Goal: Information Seeking & Learning: Learn about a topic

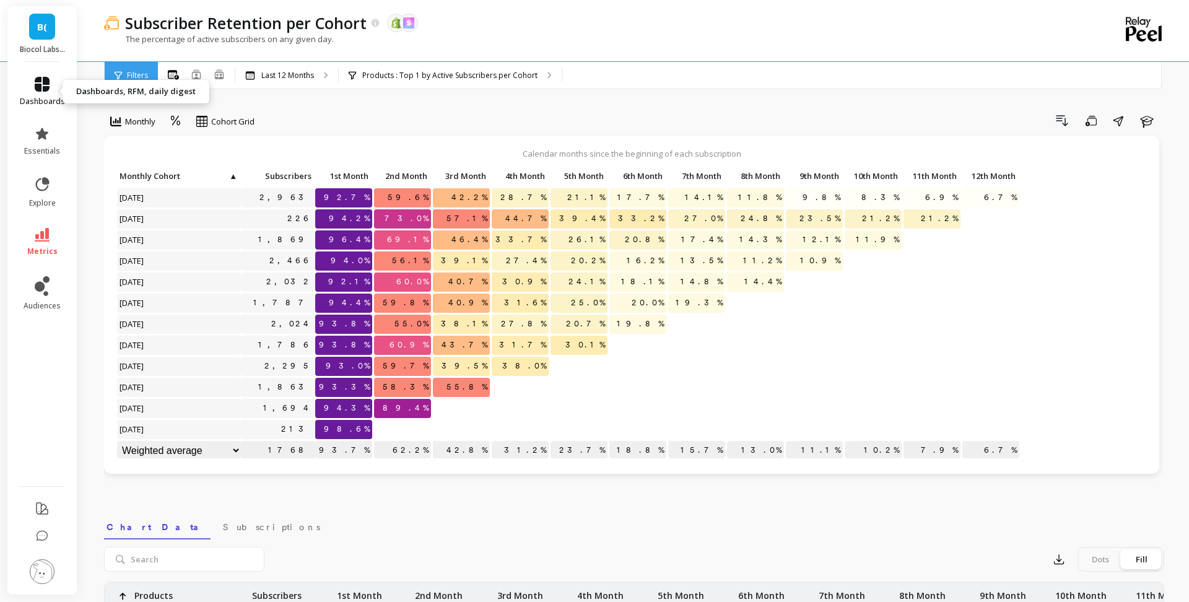
click at [53, 81] on link "dashboards" at bounding box center [42, 92] width 45 height 30
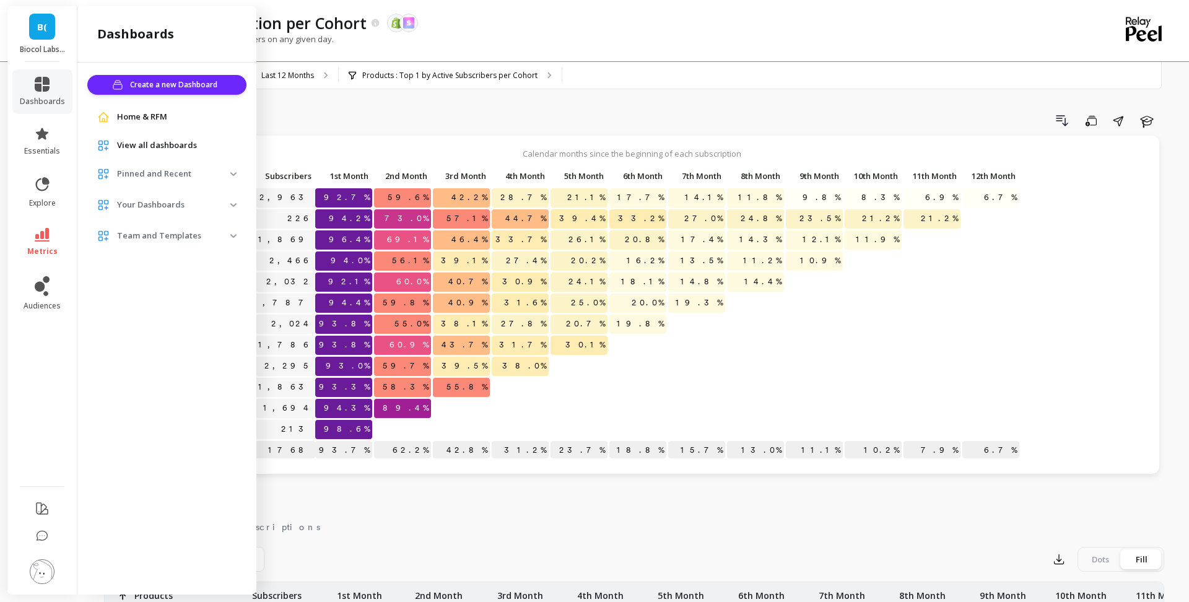
click at [51, 239] on link "metrics" at bounding box center [42, 242] width 45 height 28
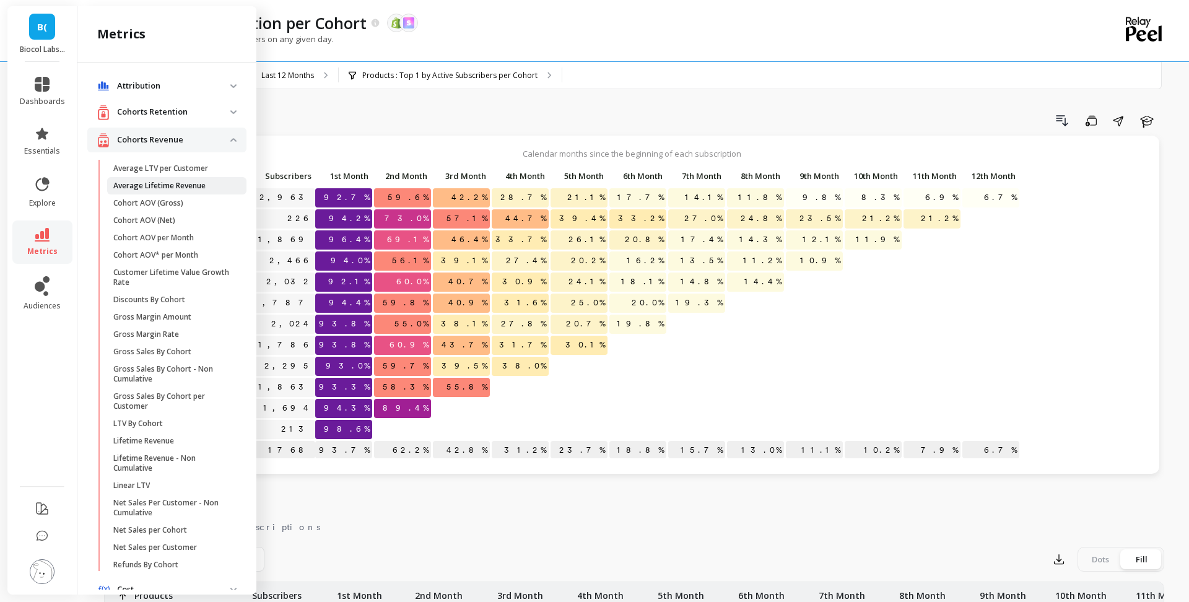
click at [151, 181] on p "Average Lifetime Revenue" at bounding box center [159, 186] width 92 height 10
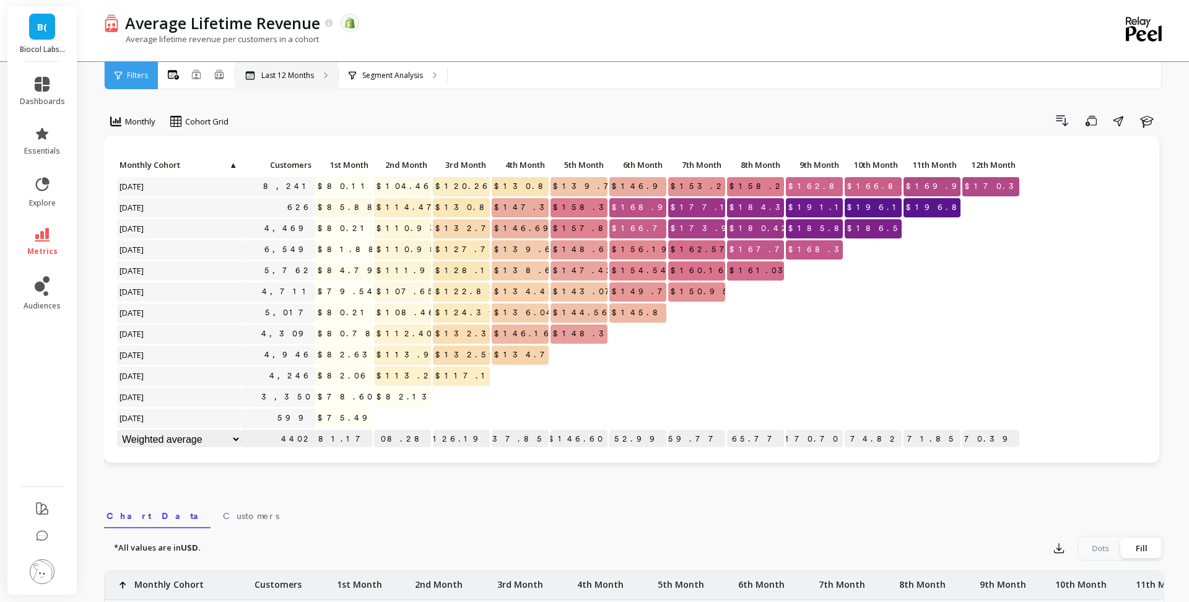
click at [304, 77] on p "Last 12 Months" at bounding box center [287, 76] width 53 height 10
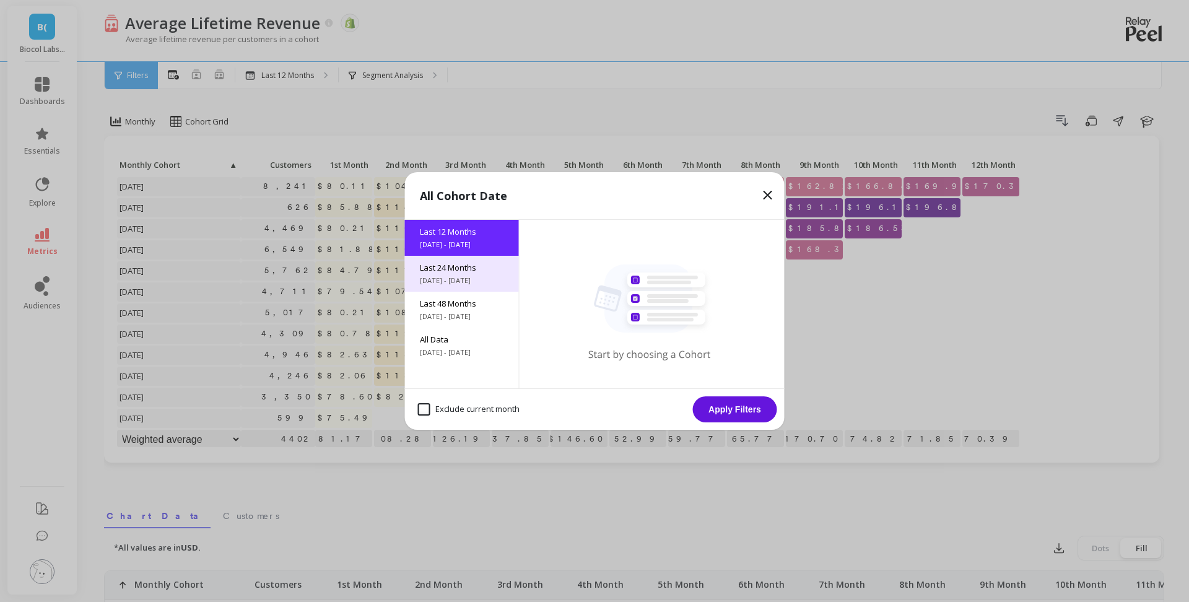
click at [474, 271] on span "Last 24 Months" at bounding box center [462, 267] width 84 height 11
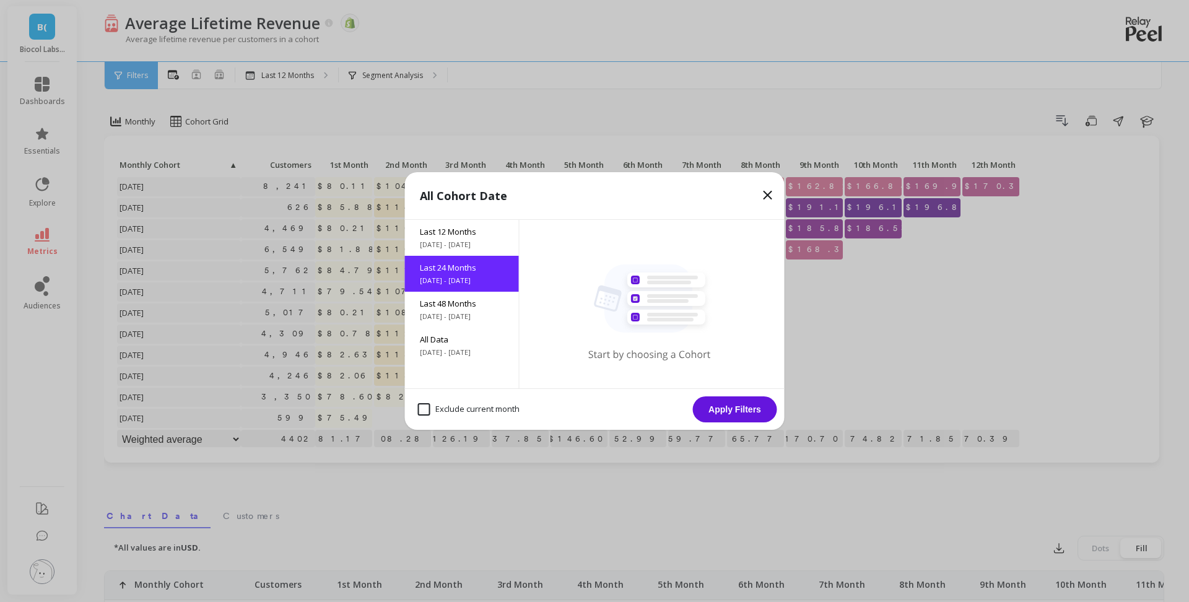
click at [737, 405] on button "Apply Filters" at bounding box center [735, 409] width 84 height 26
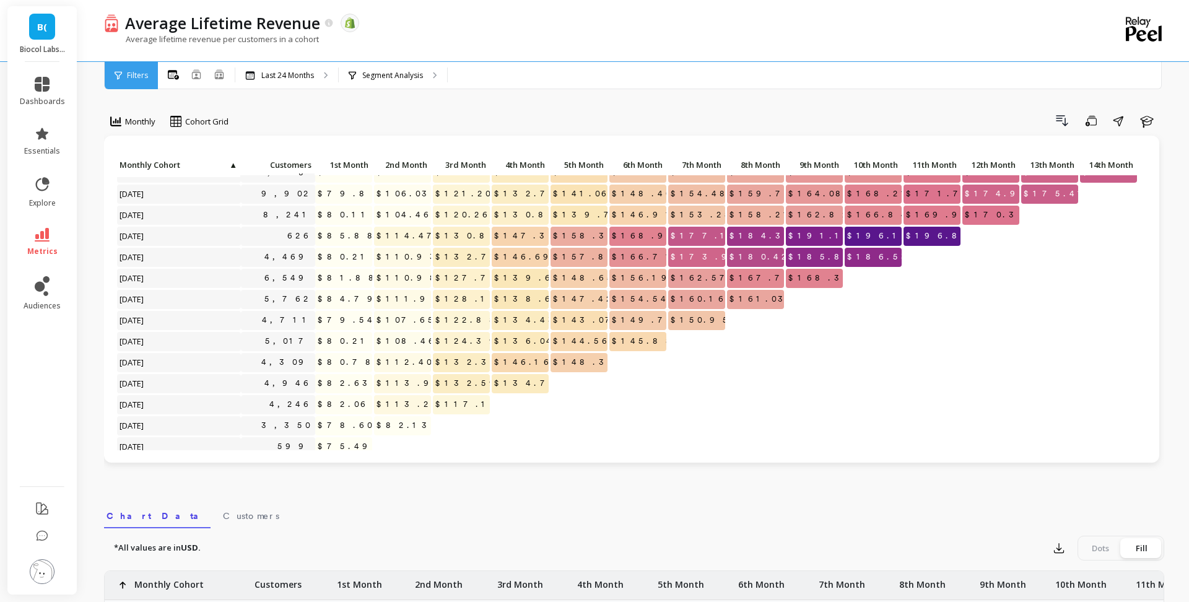
scroll to position [230, 0]
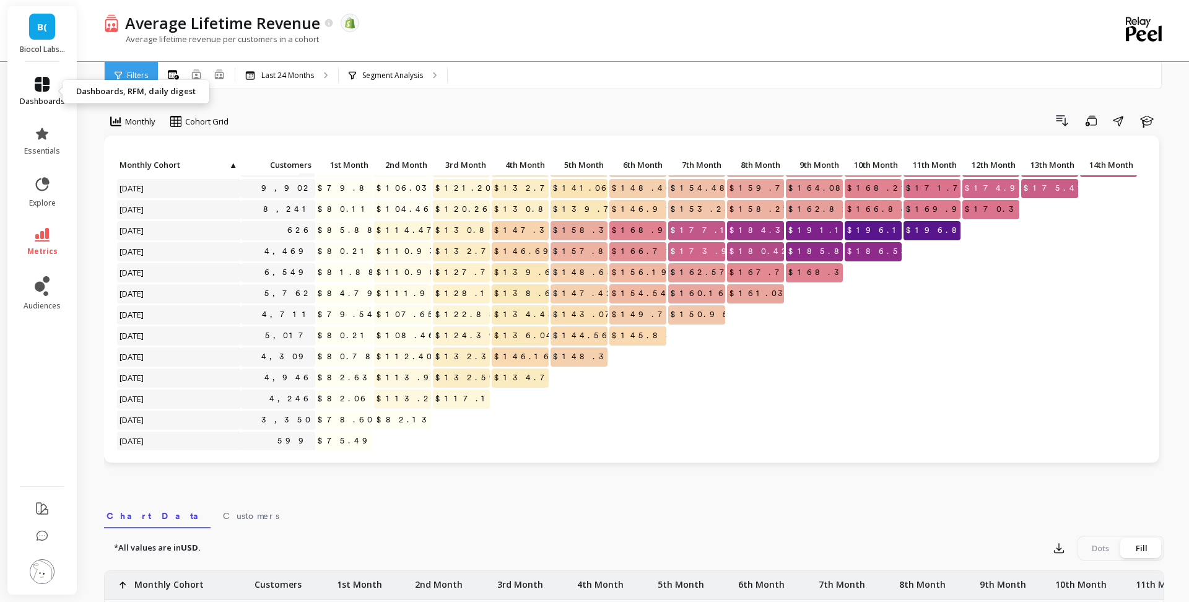
click at [56, 97] on span "dashboards" at bounding box center [42, 102] width 45 height 10
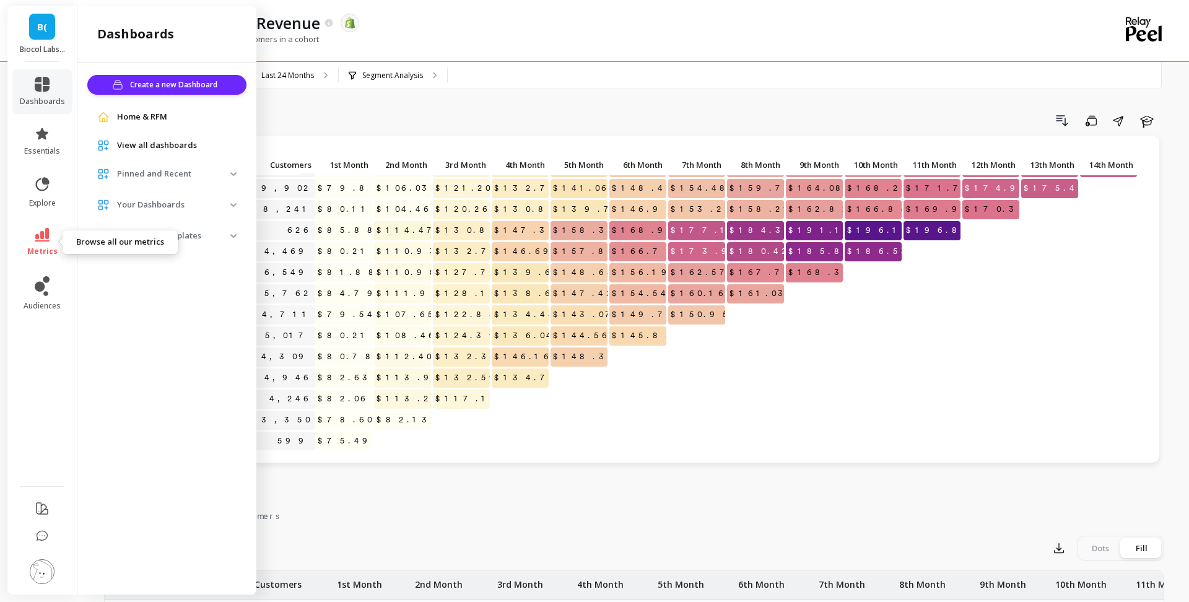
click at [48, 244] on link "metrics" at bounding box center [42, 242] width 45 height 28
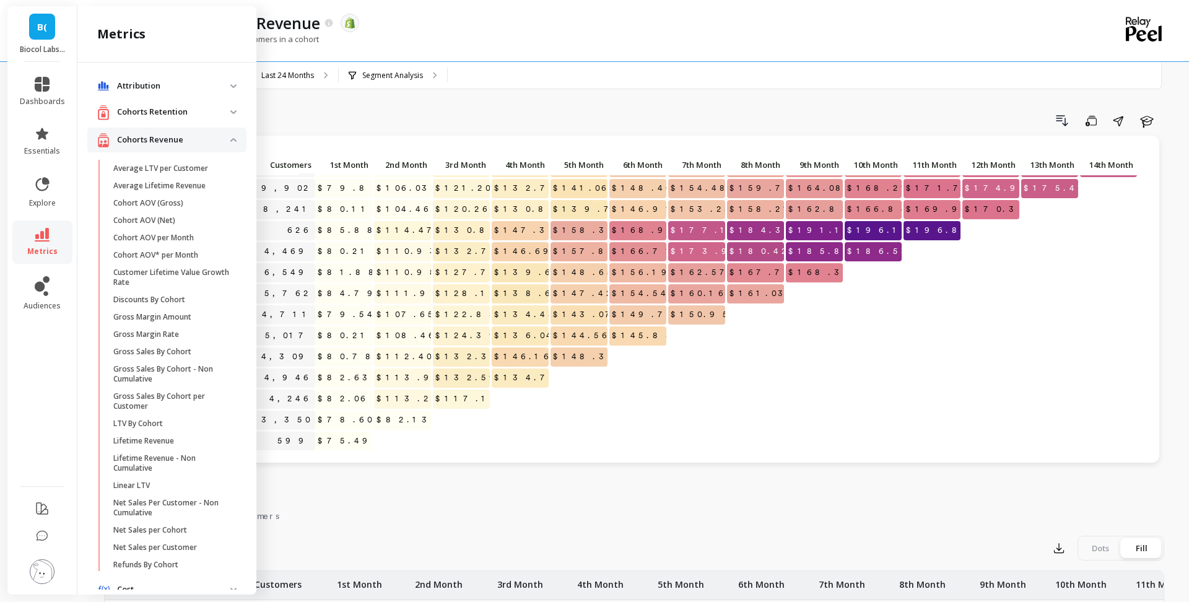
click at [177, 110] on p "Cohorts Retention" at bounding box center [173, 112] width 113 height 12
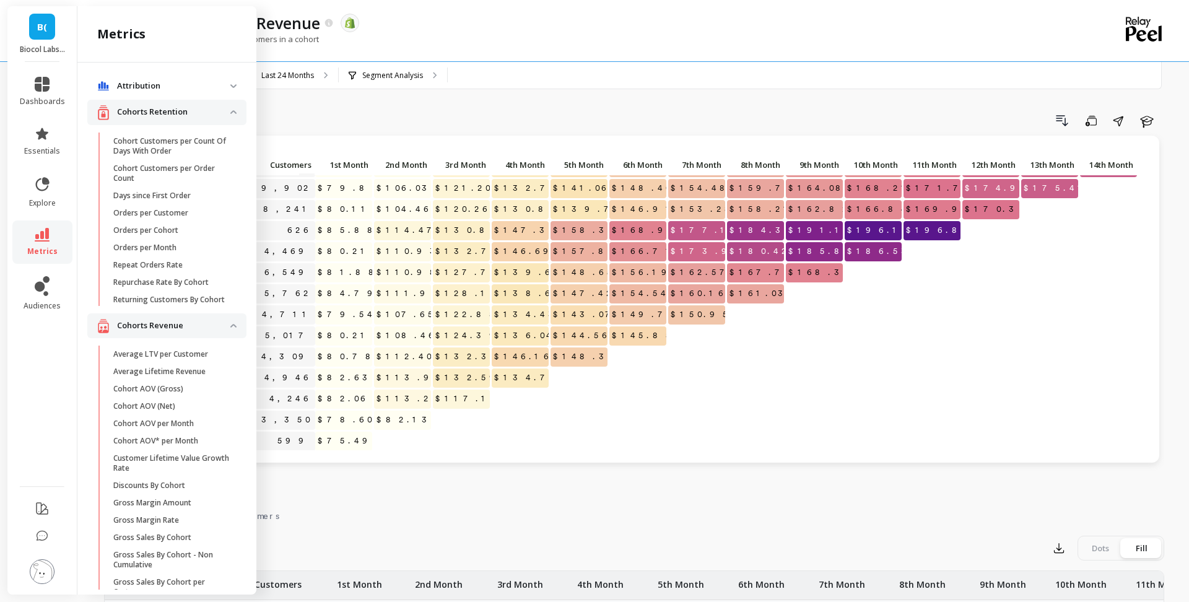
click at [182, 118] on p "Cohorts Retention" at bounding box center [173, 112] width 113 height 12
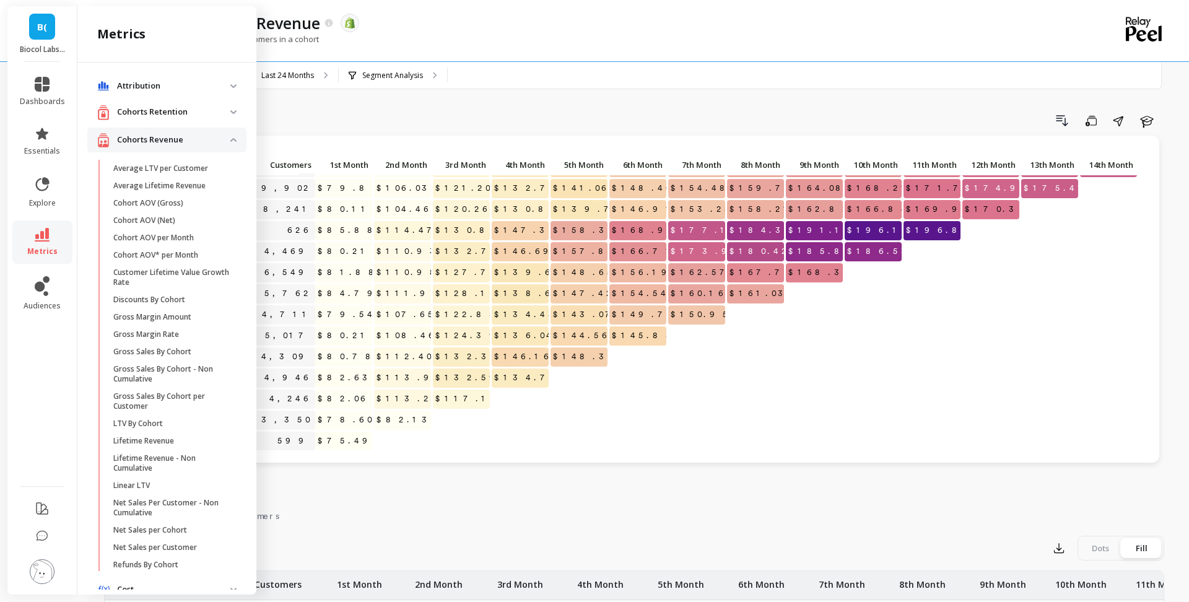
click at [185, 134] on p "Cohorts Revenue" at bounding box center [173, 140] width 113 height 12
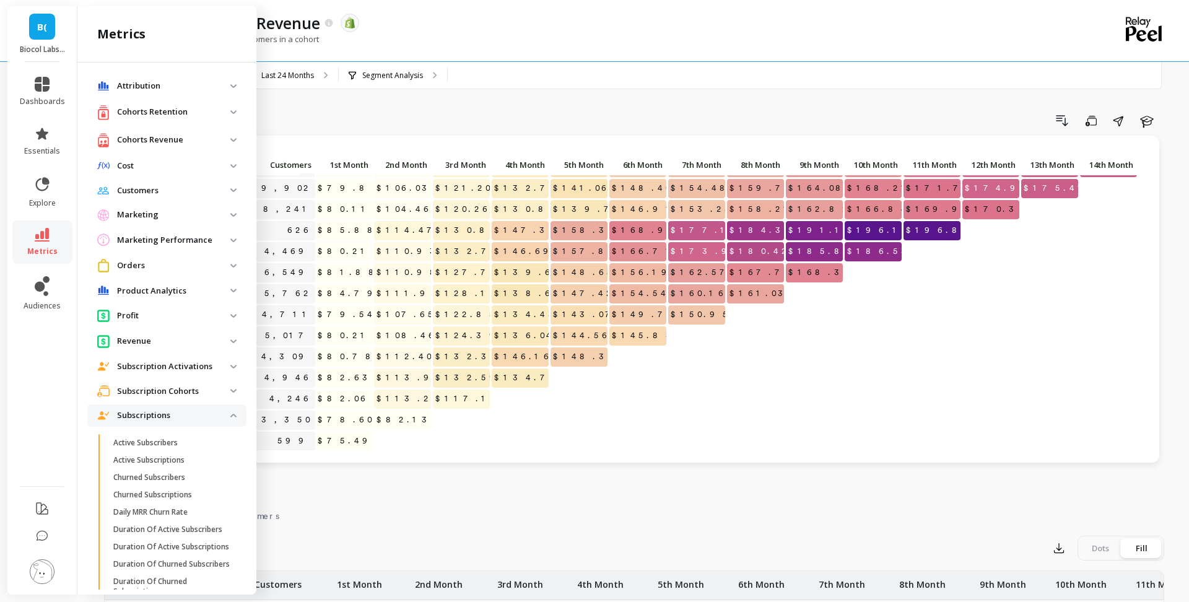
click at [364, 109] on div "Monthly Cohort Grid Drill Down Save Share Learn Click to create an audience 3,2…" at bounding box center [634, 523] width 1061 height 946
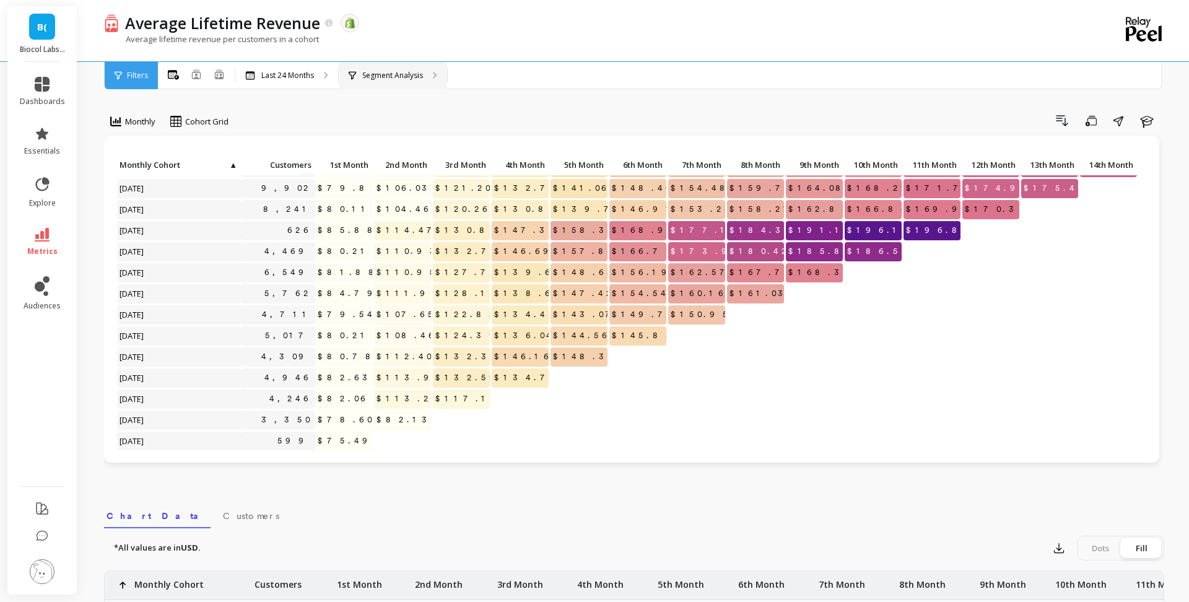
click at [405, 86] on div "Segment Analysis" at bounding box center [393, 75] width 108 height 27
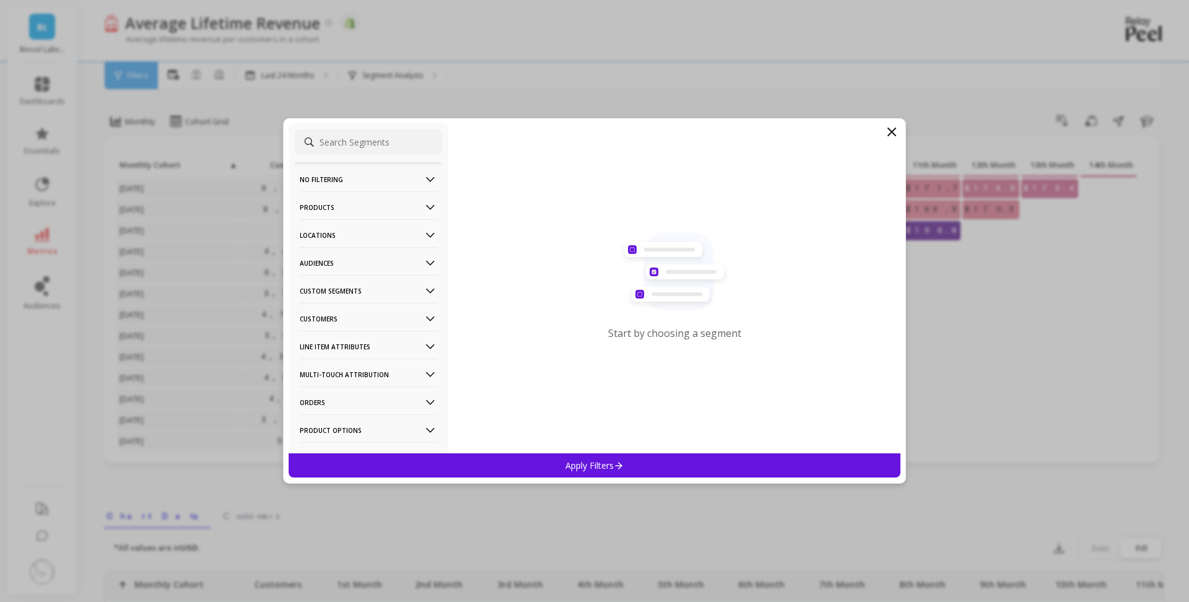
click at [378, 269] on p "Audiences" at bounding box center [369, 263] width 138 height 32
click at [361, 184] on p "No filtering" at bounding box center [369, 180] width 138 height 32
click at [379, 321] on p "Customers" at bounding box center [369, 319] width 138 height 32
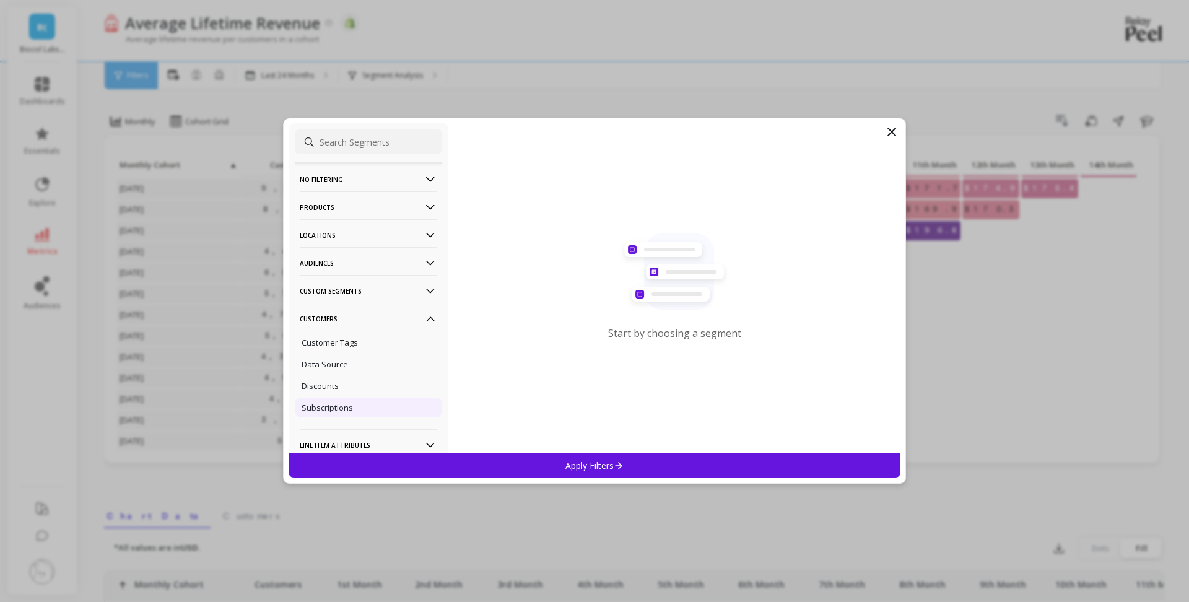
click at [370, 411] on div "Subscriptions" at bounding box center [368, 408] width 147 height 20
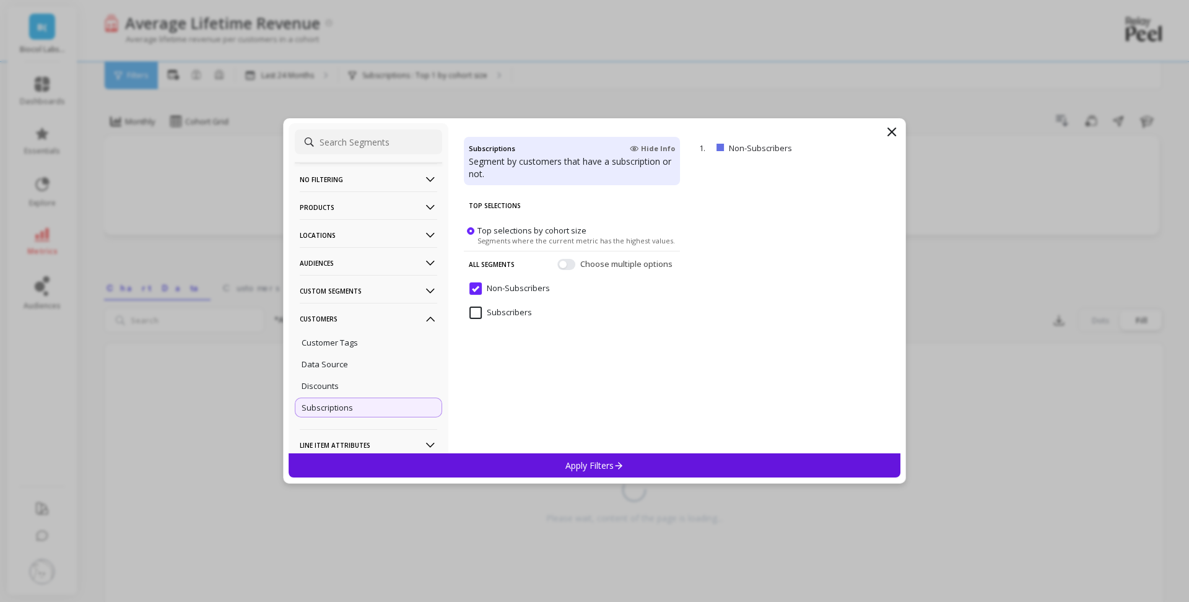
click at [386, 404] on div "Subscriptions" at bounding box center [368, 408] width 147 height 20
click at [573, 460] on p "Apply Filters" at bounding box center [595, 466] width 59 height 12
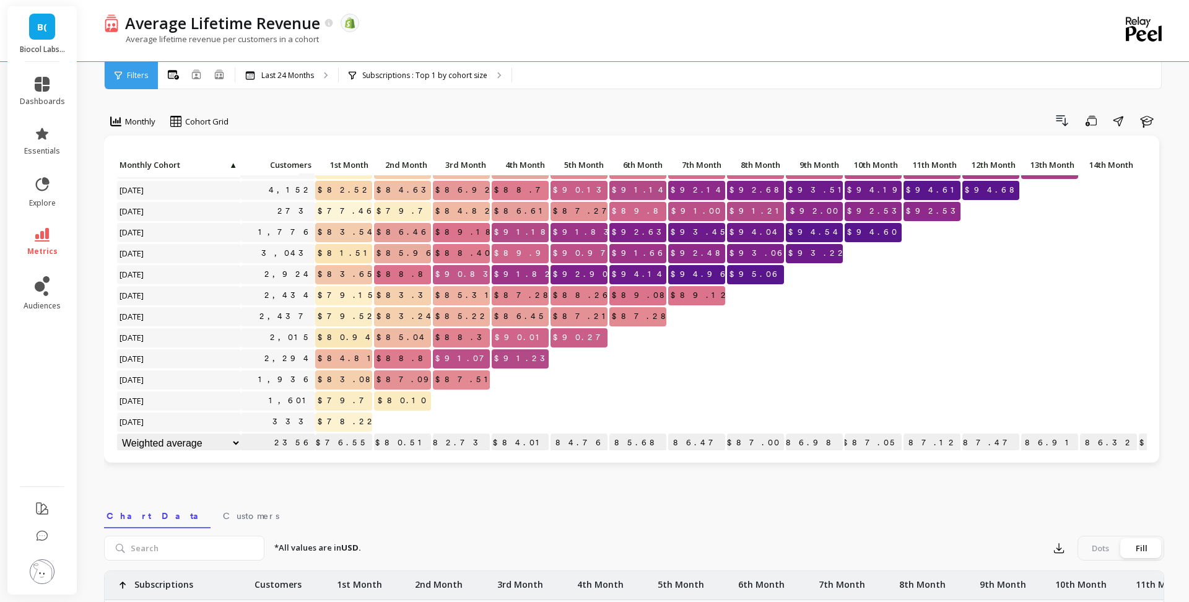
scroll to position [253, 0]
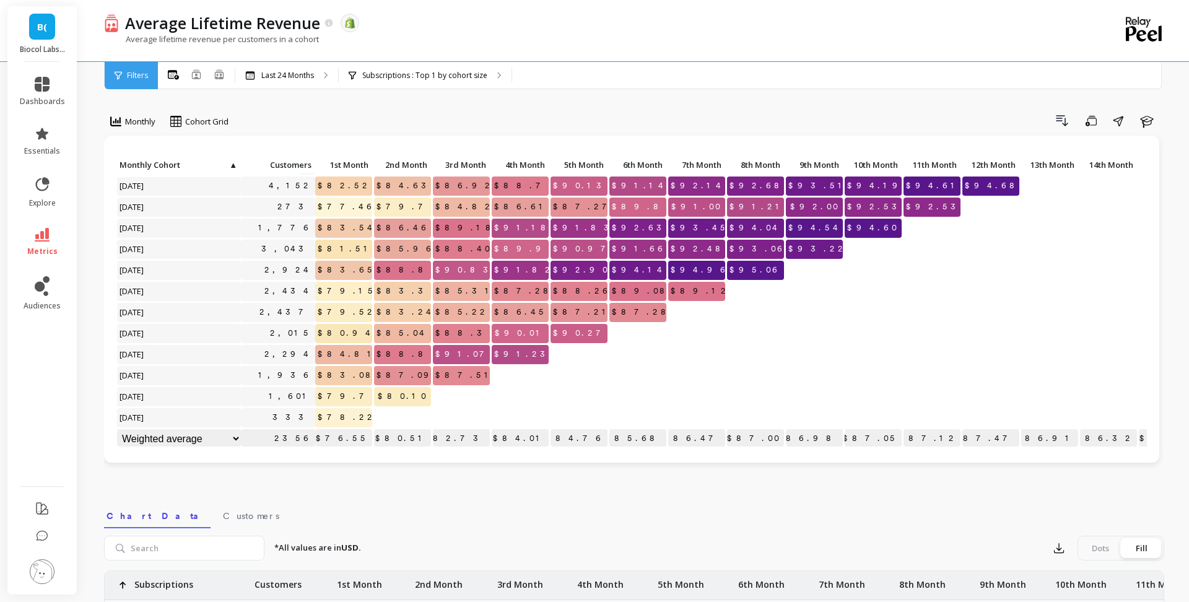
click at [476, 355] on span "$91.07" at bounding box center [464, 354] width 63 height 19
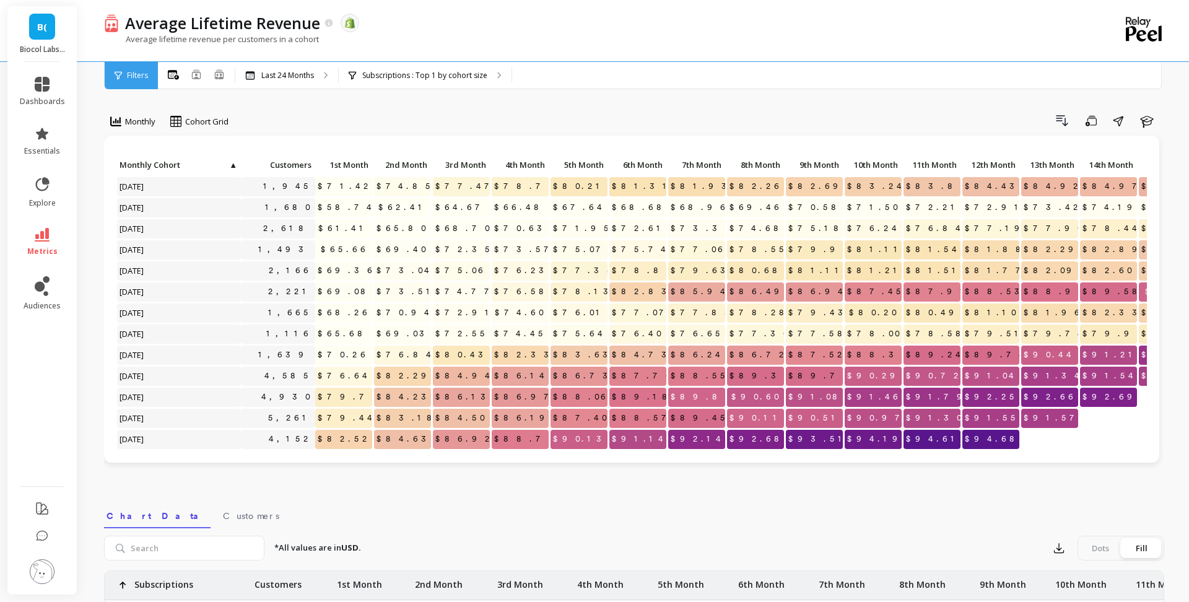
click at [468, 271] on span "$75.06" at bounding box center [461, 270] width 57 height 19
